Goal: Information Seeking & Learning: Find specific fact

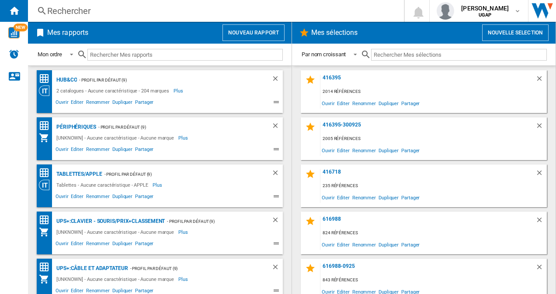
click at [163, 17] on div "Rechercher Rechercher 0 [PERSON_NAME] UGAP UGAP Mes paramètres Se déconnecter" at bounding box center [292, 11] width 528 height 22
click at [169, 11] on div "Rechercher" at bounding box center [214, 11] width 334 height 12
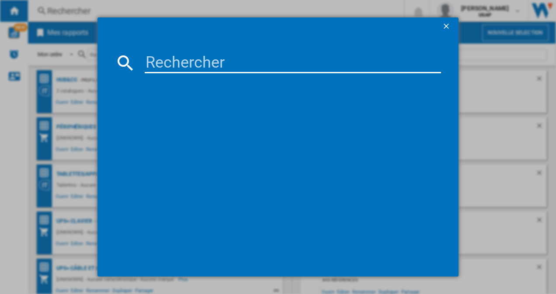
click at [187, 63] on input at bounding box center [293, 62] width 297 height 21
paste input "225126"
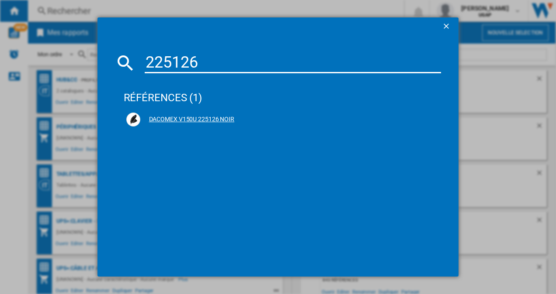
type input "225126"
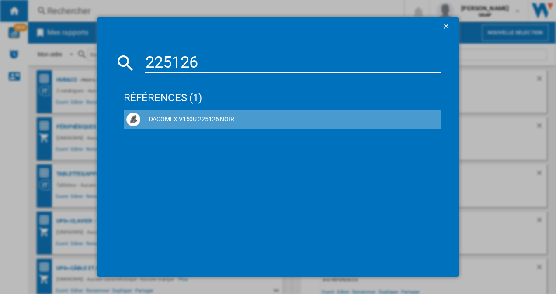
click at [435, 117] on ng-md-icon at bounding box center [433, 119] width 10 height 10
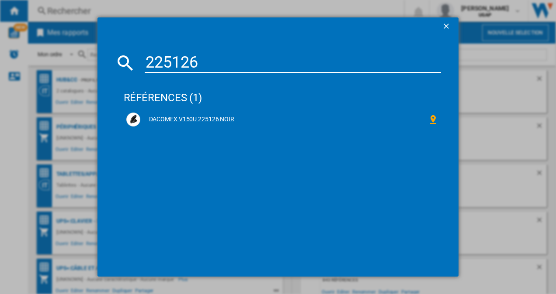
click at [202, 119] on div "DACOMEX V150U 225126 NOIR" at bounding box center [284, 119] width 288 height 9
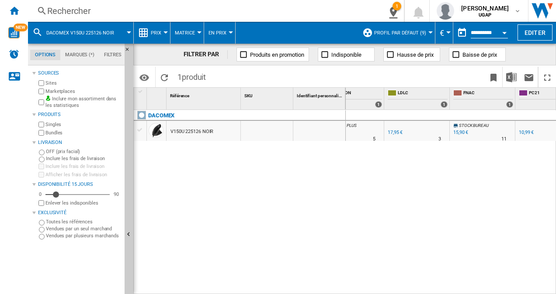
scroll to position [0, 161]
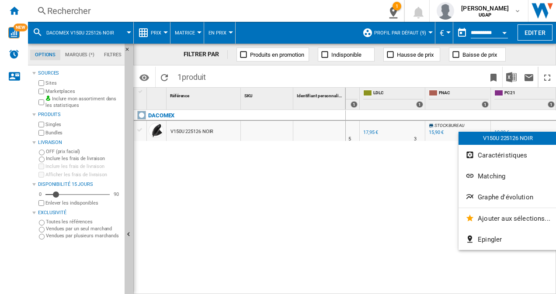
click at [501, 124] on div at bounding box center [278, 147] width 556 height 294
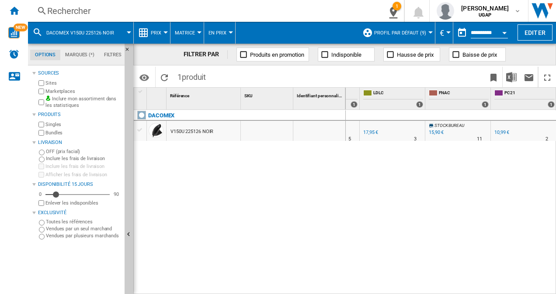
click at [504, 131] on div "10,99 €" at bounding box center [501, 133] width 15 height 6
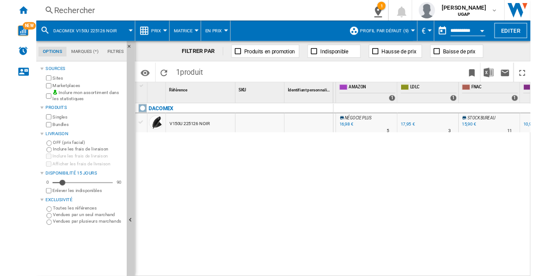
scroll to position [0, 121]
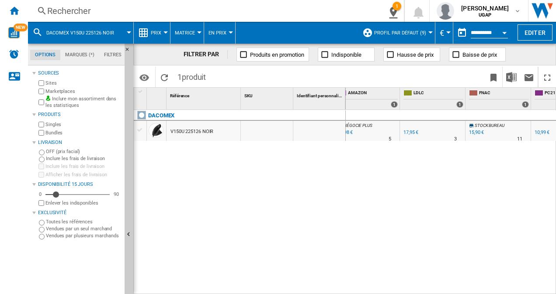
click at [480, 133] on div "15,90 €" at bounding box center [476, 133] width 15 height 6
click at [85, 11] on div "Rechercher" at bounding box center [201, 11] width 309 height 12
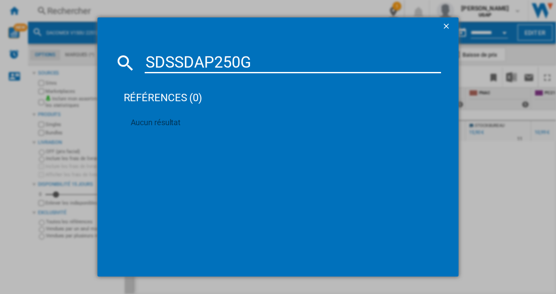
drag, startPoint x: 260, startPoint y: 58, endPoint x: 38, endPoint y: 27, distance: 224.9
click at [38, 27] on div "SDSSDAP250G références (0) Aucun résultat" at bounding box center [278, 147] width 556 height 294
paste input "-1T00-G27"
type input "SDSSDA-1T00-G27"
click at [442, 26] on ng-md-icon "getI18NText('BUTTONS.CLOSE_DIALOG')" at bounding box center [447, 27] width 10 height 10
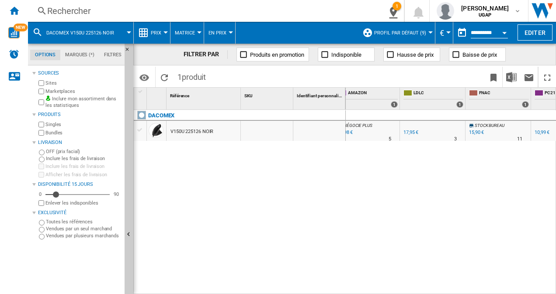
click at [76, 10] on div "Rechercher" at bounding box center [201, 11] width 309 height 12
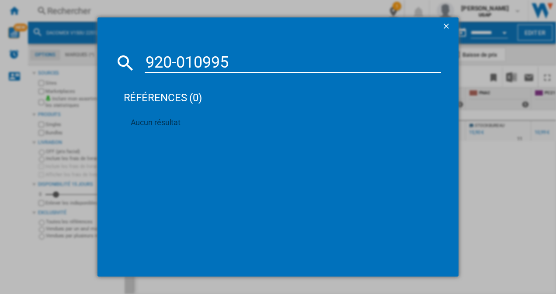
click at [523, 192] on div "920-010995 références (0) Aucun résultat" at bounding box center [278, 147] width 556 height 294
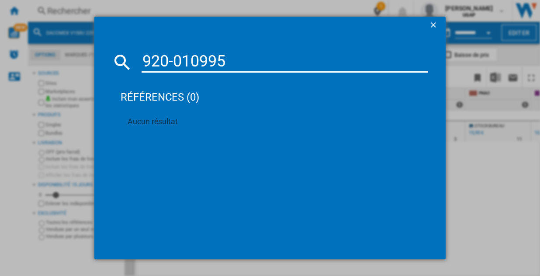
drag, startPoint x: 225, startPoint y: 60, endPoint x: 29, endPoint y: 48, distance: 196.1
click at [29, 48] on div "920-010995 références (0) Aucun résultat" at bounding box center [270, 138] width 540 height 276
paste input "SINGERSTAR"
drag, startPoint x: 239, startPoint y: 59, endPoint x: 105, endPoint y: 43, distance: 135.0
click at [105, 43] on md-dialog-content "SINGERSTAR références (0) Aucun résultat" at bounding box center [269, 146] width 351 height 225
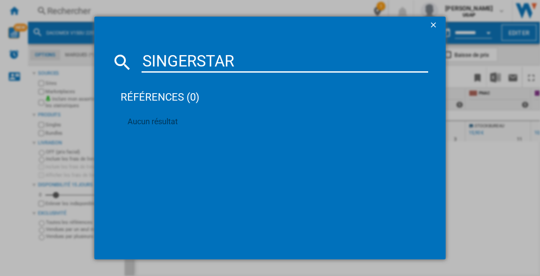
paste input "960-001746"
drag, startPoint x: 240, startPoint y: 62, endPoint x: 47, endPoint y: 35, distance: 194.9
click at [47, 35] on div "960-001746 références (0) Aucun résultat" at bounding box center [270, 138] width 540 height 276
drag, startPoint x: 89, startPoint y: 37, endPoint x: 6, endPoint y: 22, distance: 84.2
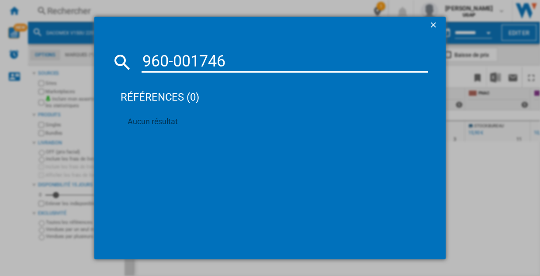
click at [11, 23] on div "960-001746 références (0) Aucun résultat" at bounding box center [270, 138] width 540 height 276
paste input "585032"
type input "585032"
